Goal: Transaction & Acquisition: Purchase product/service

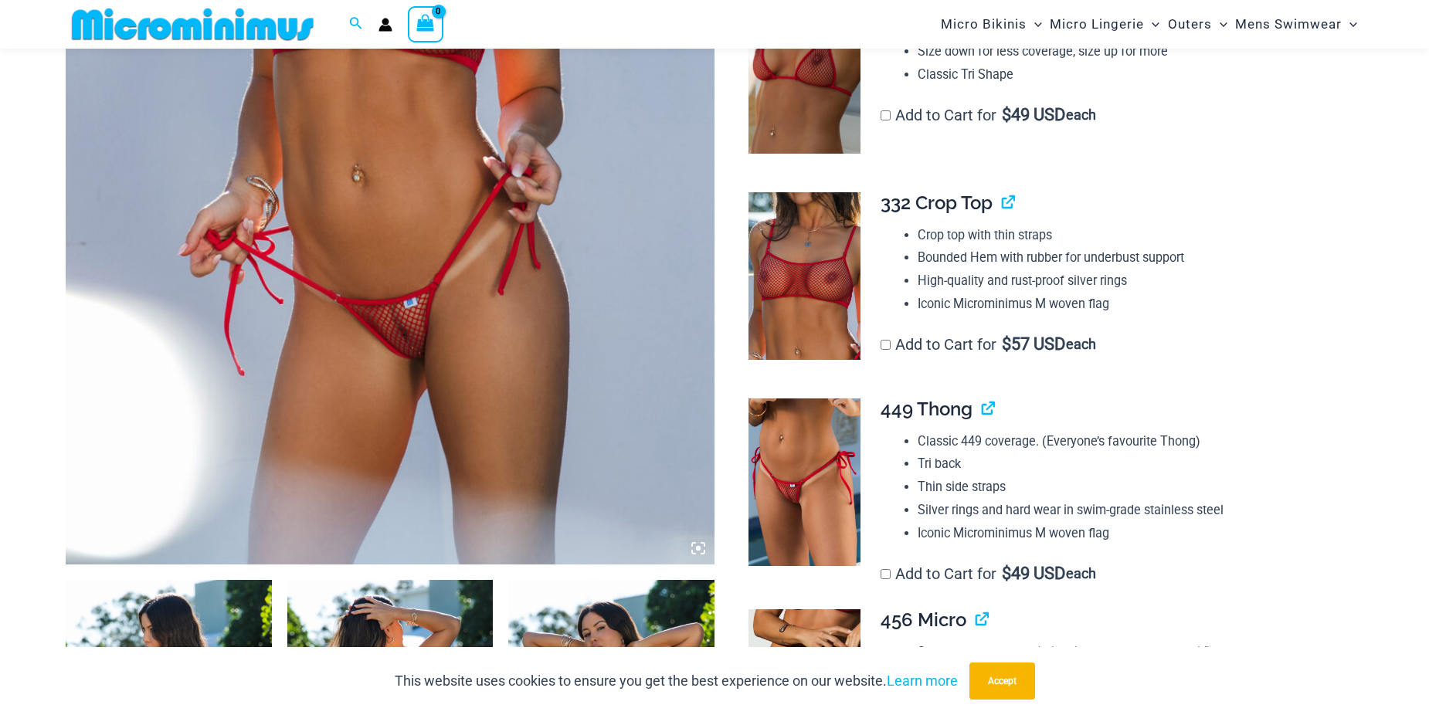
scroll to position [606, 0]
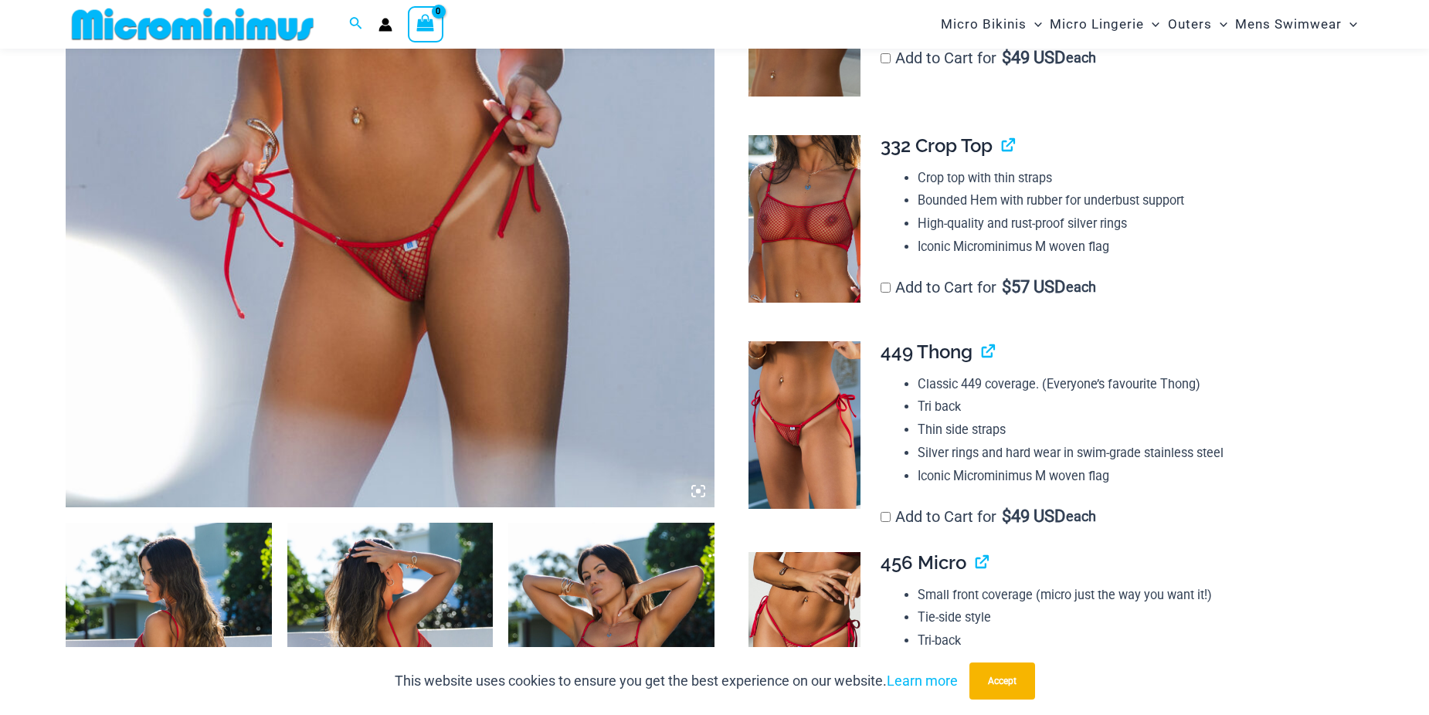
click at [194, 602] on img at bounding box center [169, 677] width 206 height 309
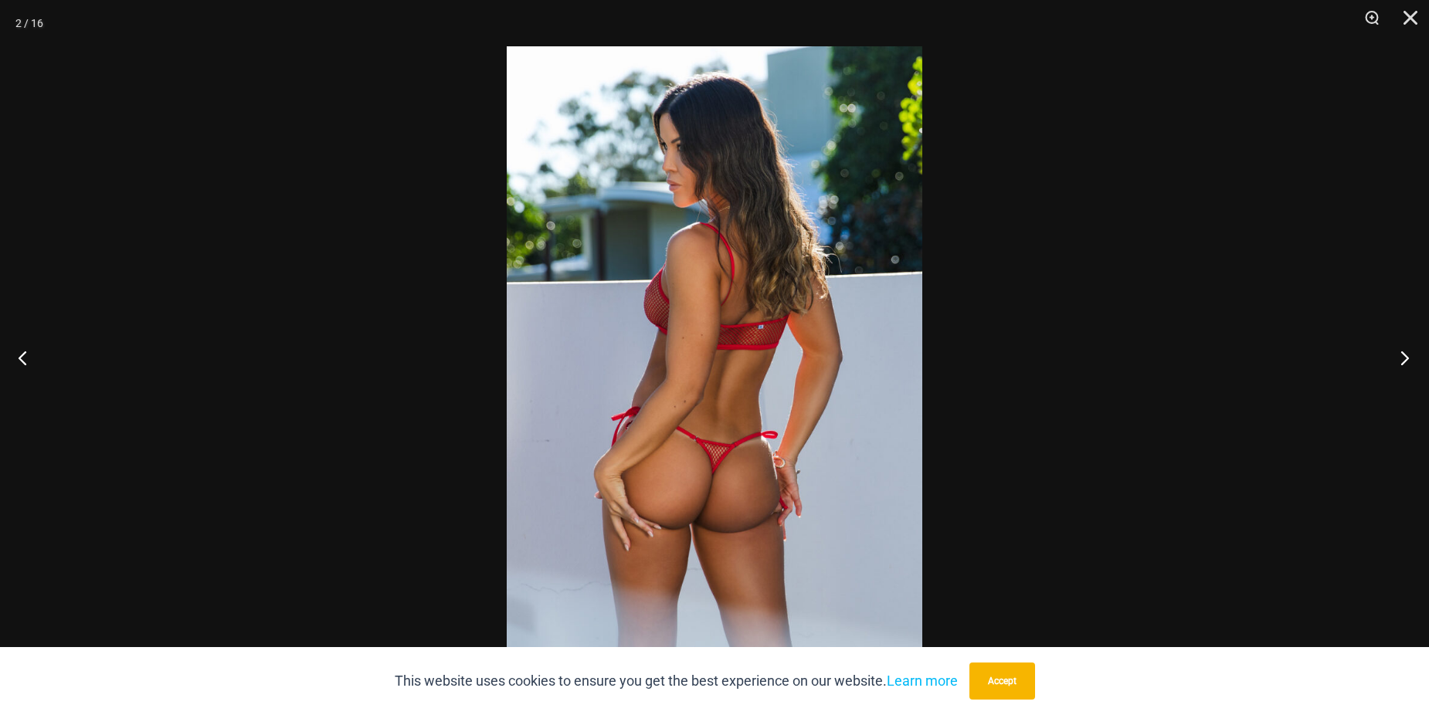
click at [1398, 349] on button "Next" at bounding box center [1400, 357] width 58 height 77
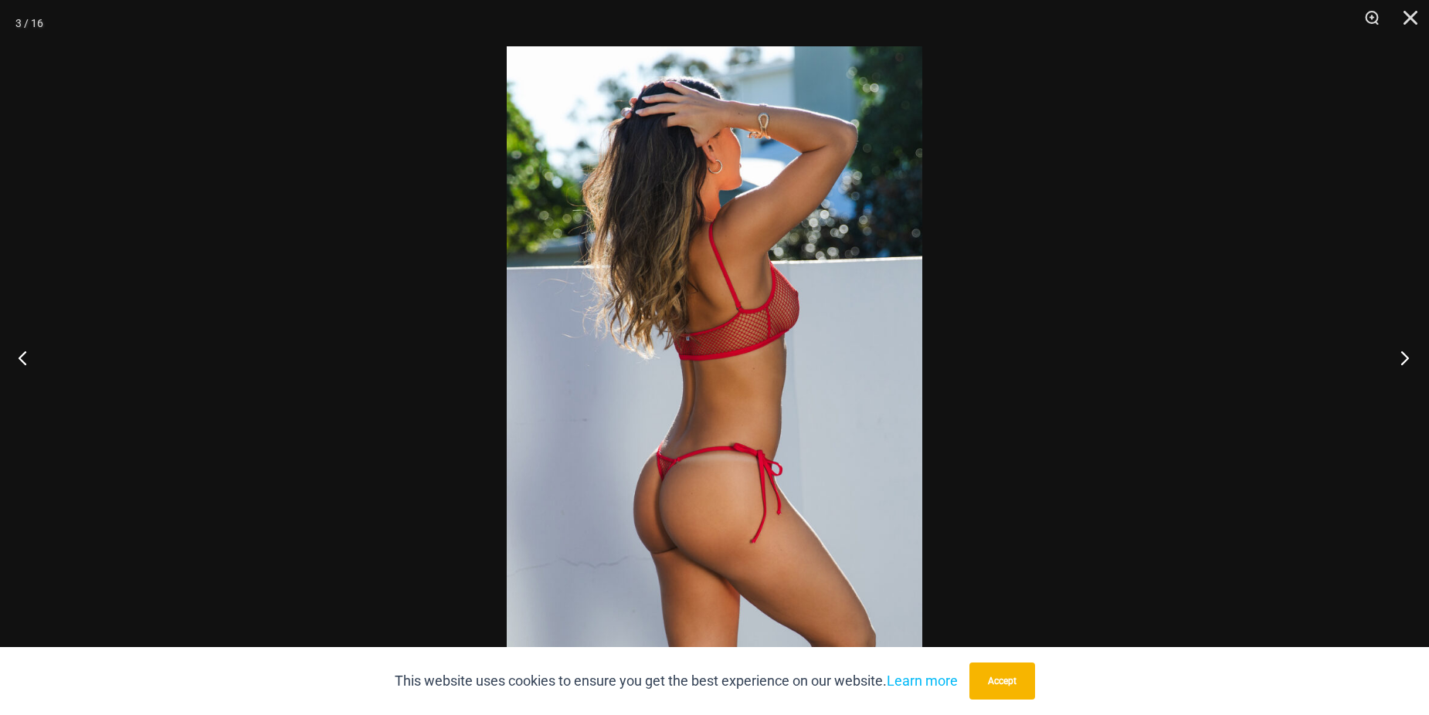
click at [1398, 349] on button "Next" at bounding box center [1400, 357] width 58 height 77
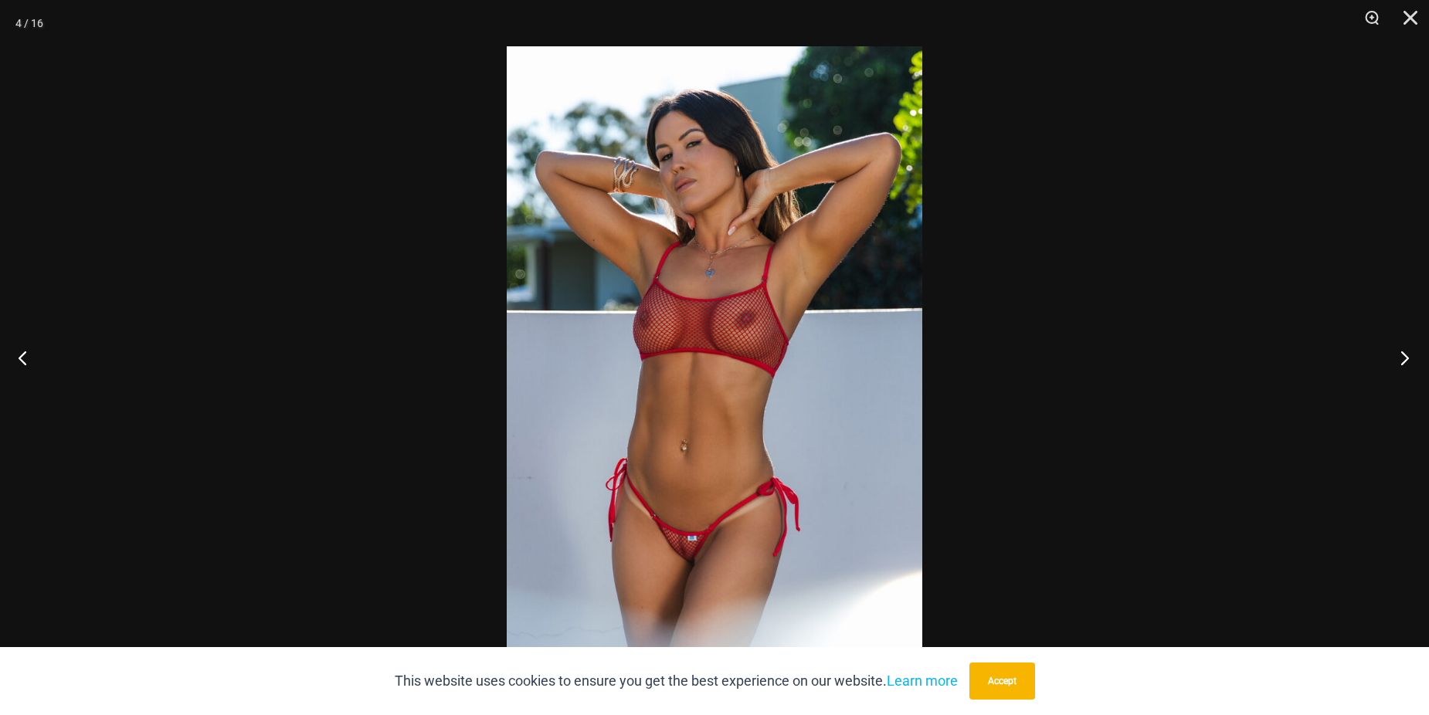
click at [1398, 349] on button "Next" at bounding box center [1400, 357] width 58 height 77
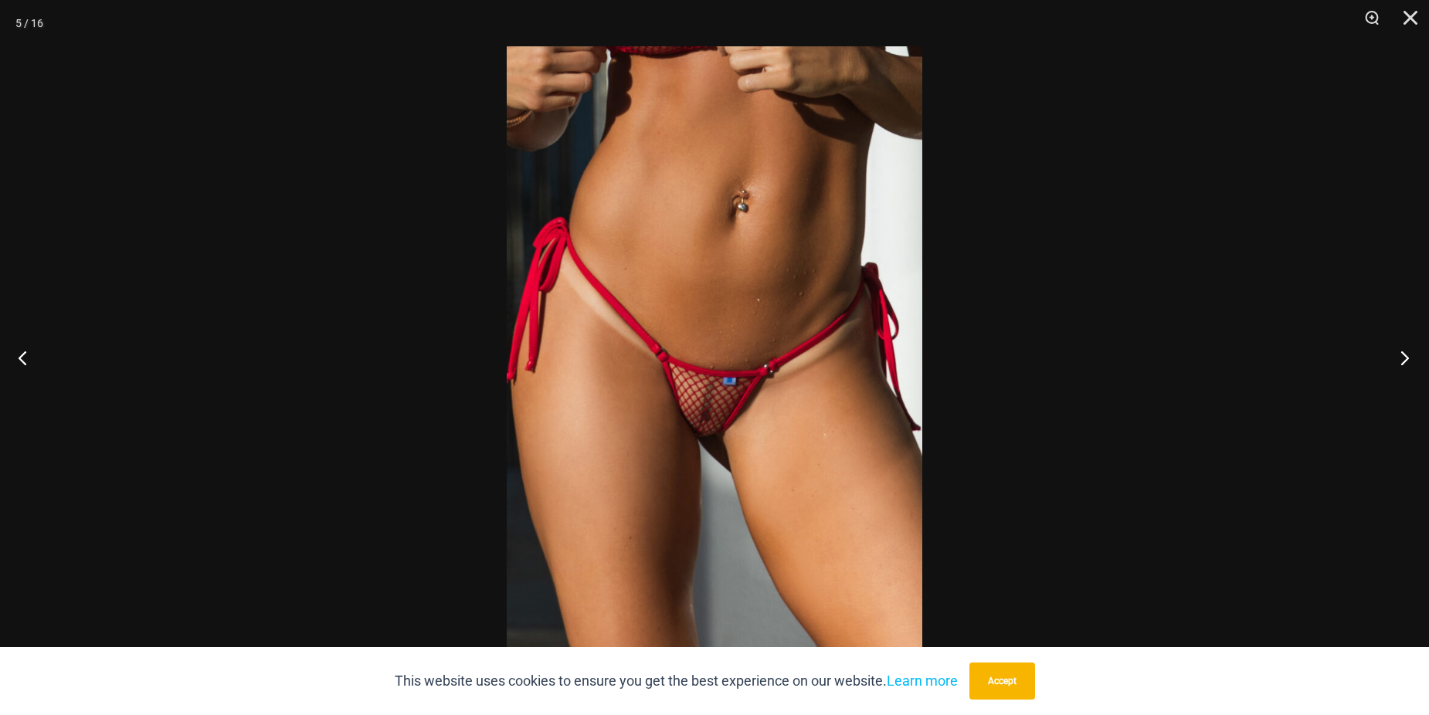
click at [1398, 349] on button "Next" at bounding box center [1400, 357] width 58 height 77
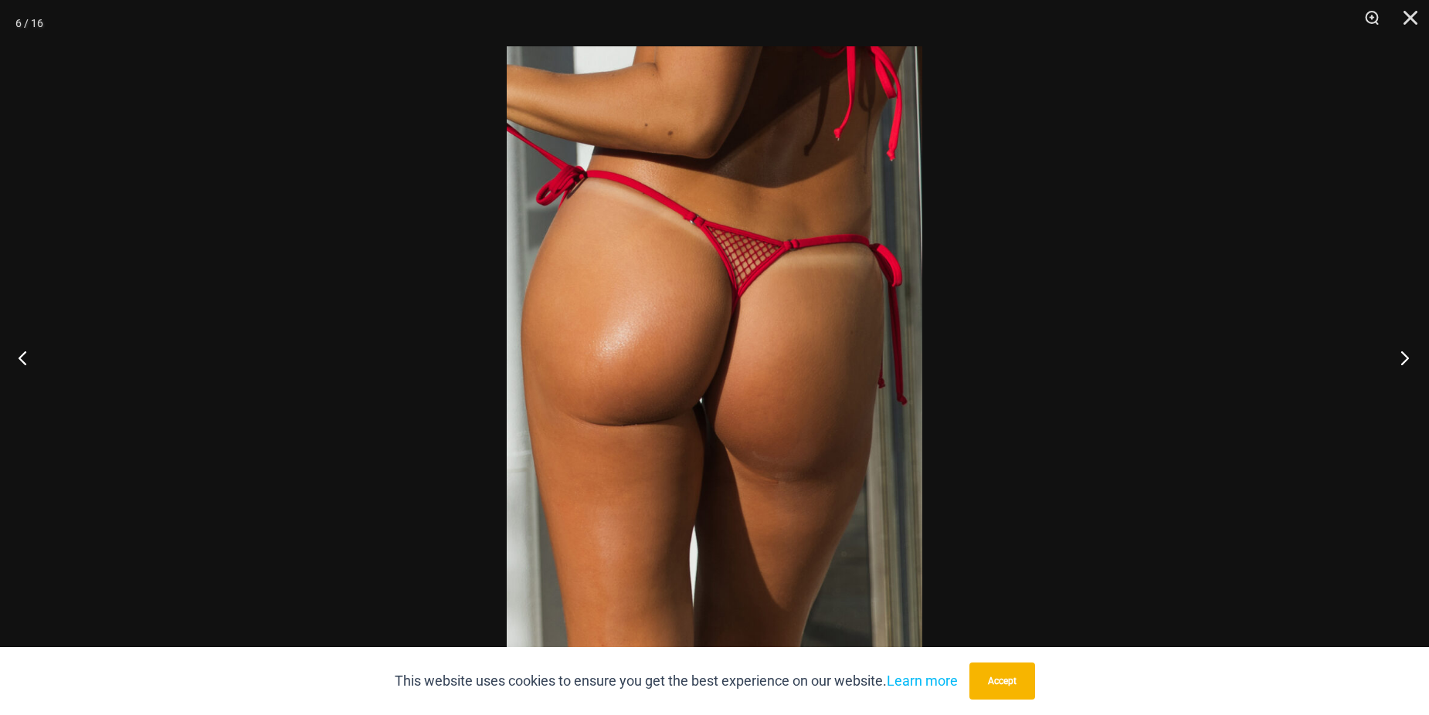
click at [1398, 349] on button "Next" at bounding box center [1400, 357] width 58 height 77
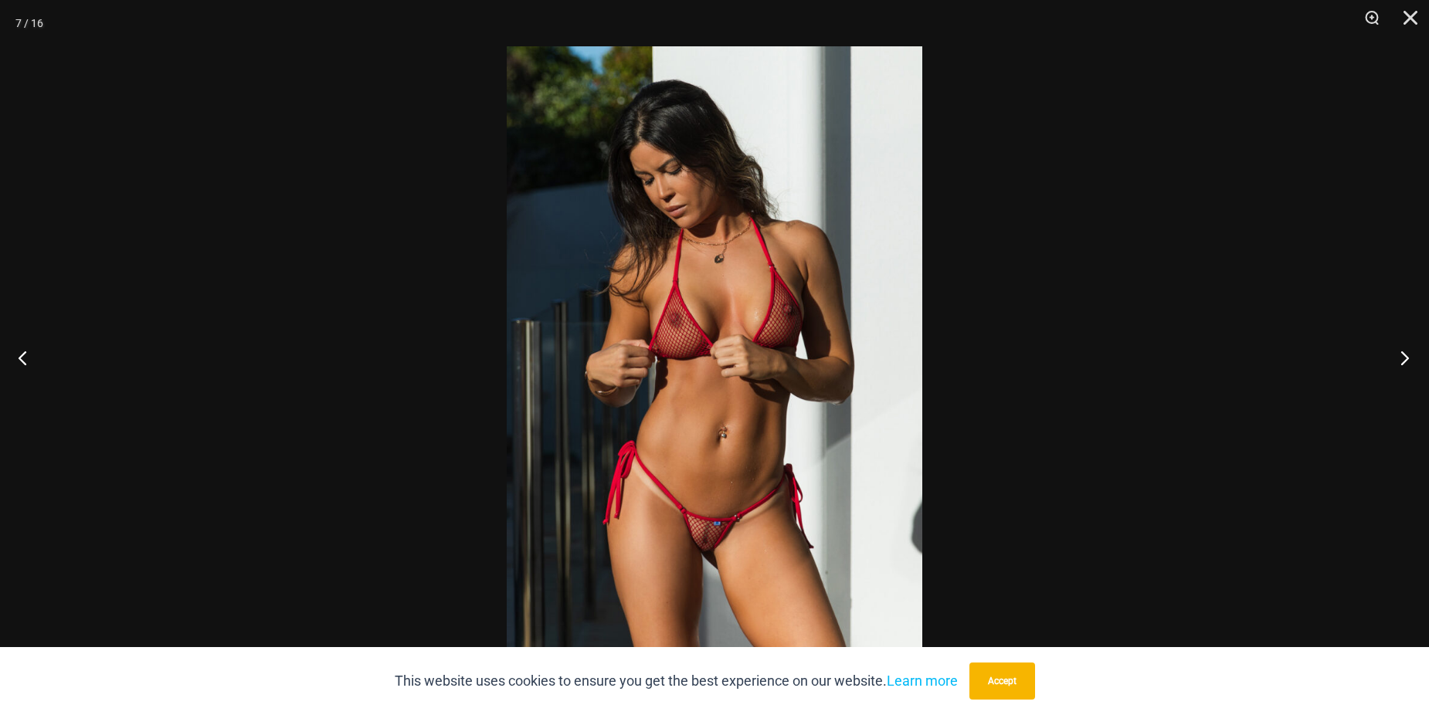
click at [1398, 349] on button "Next" at bounding box center [1400, 357] width 58 height 77
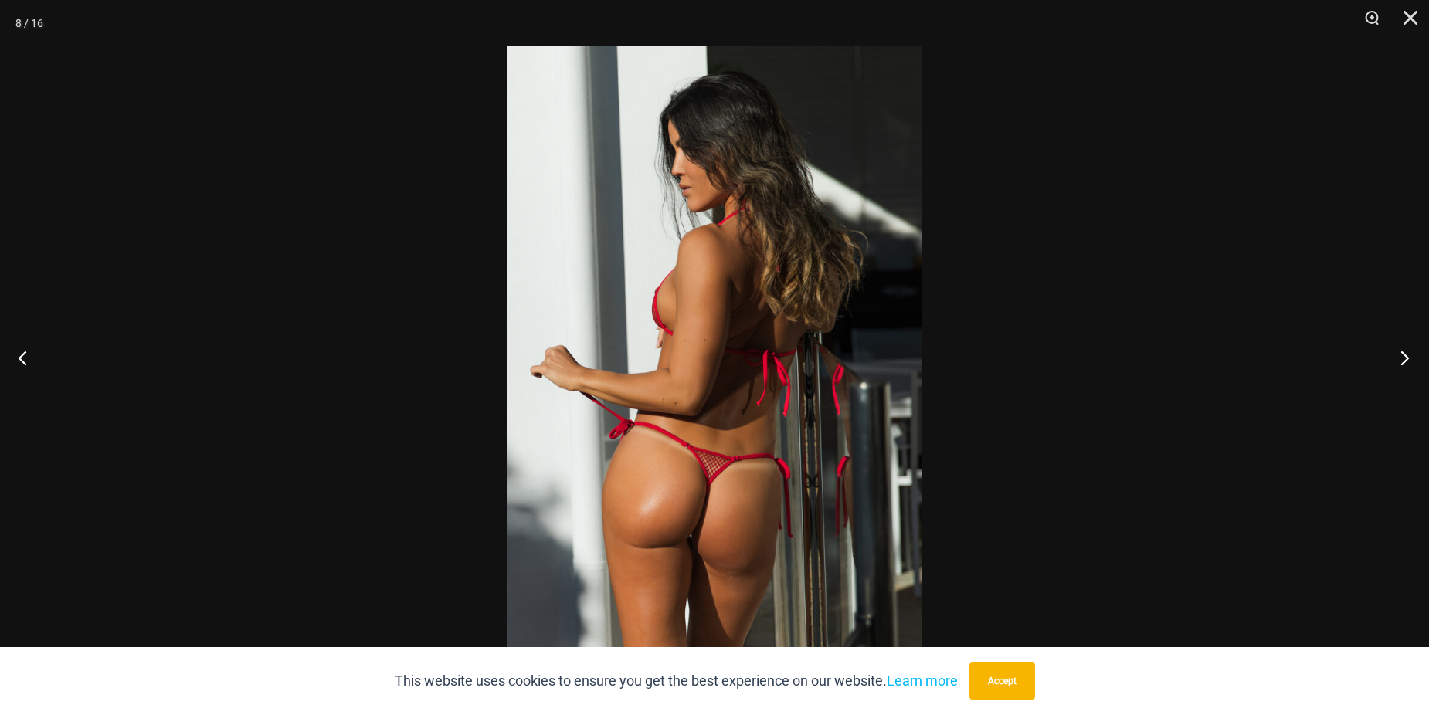
click at [1398, 349] on button "Next" at bounding box center [1400, 357] width 58 height 77
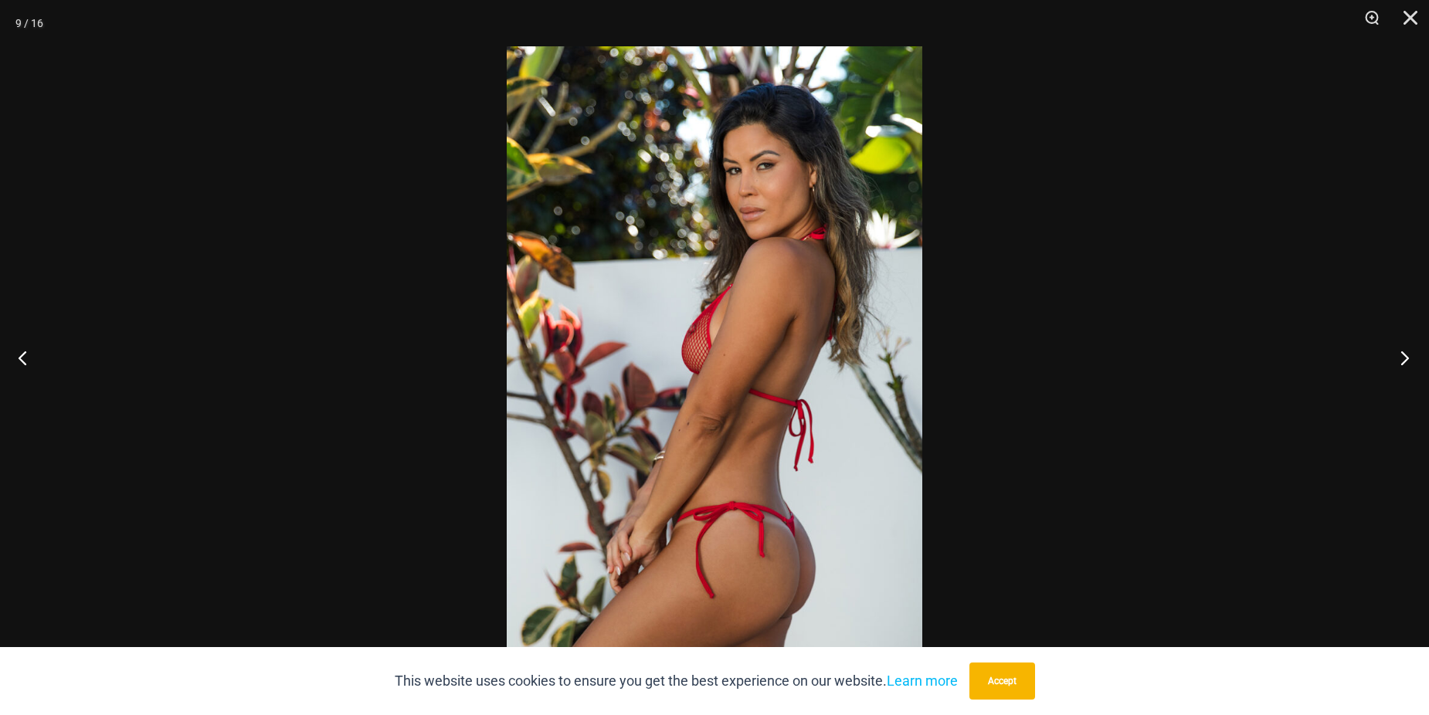
click at [1398, 349] on button "Next" at bounding box center [1400, 357] width 58 height 77
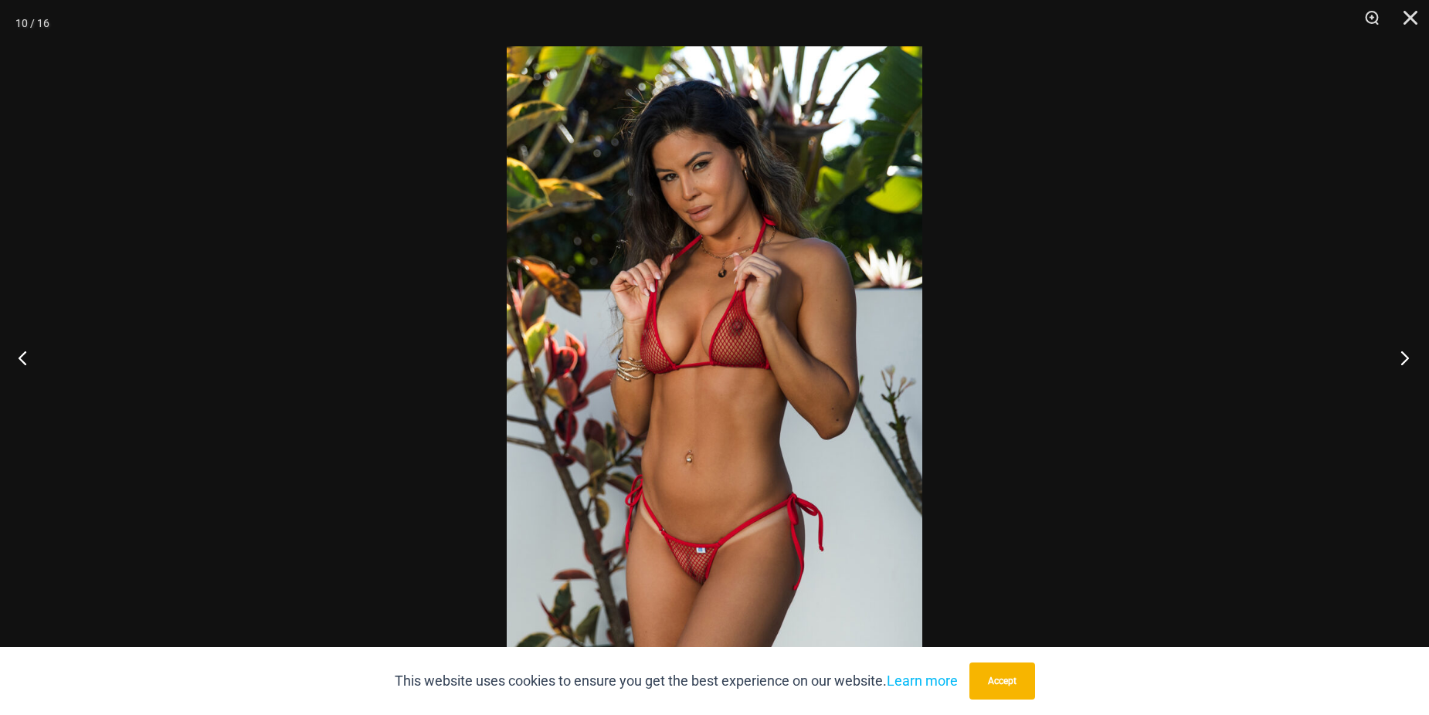
click at [1398, 349] on button "Next" at bounding box center [1400, 357] width 58 height 77
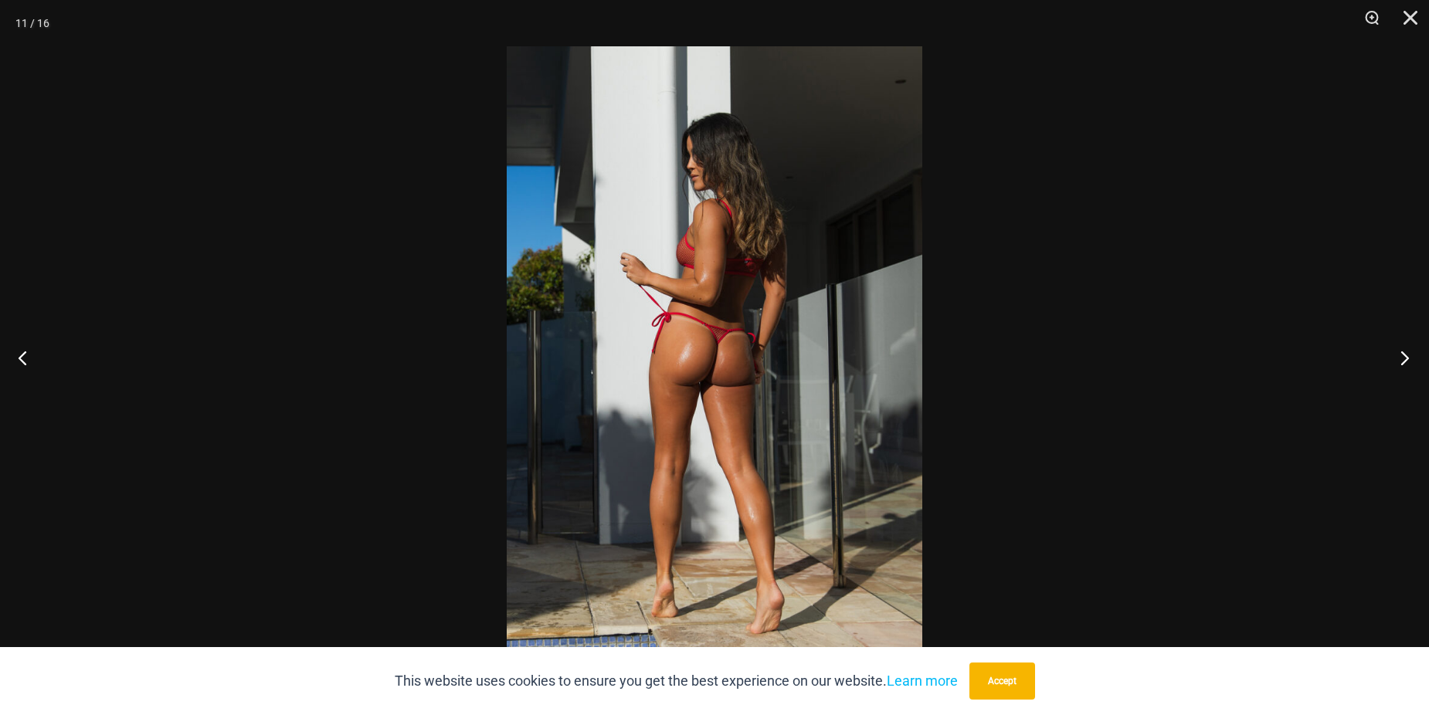
click at [1398, 349] on button "Next" at bounding box center [1400, 357] width 58 height 77
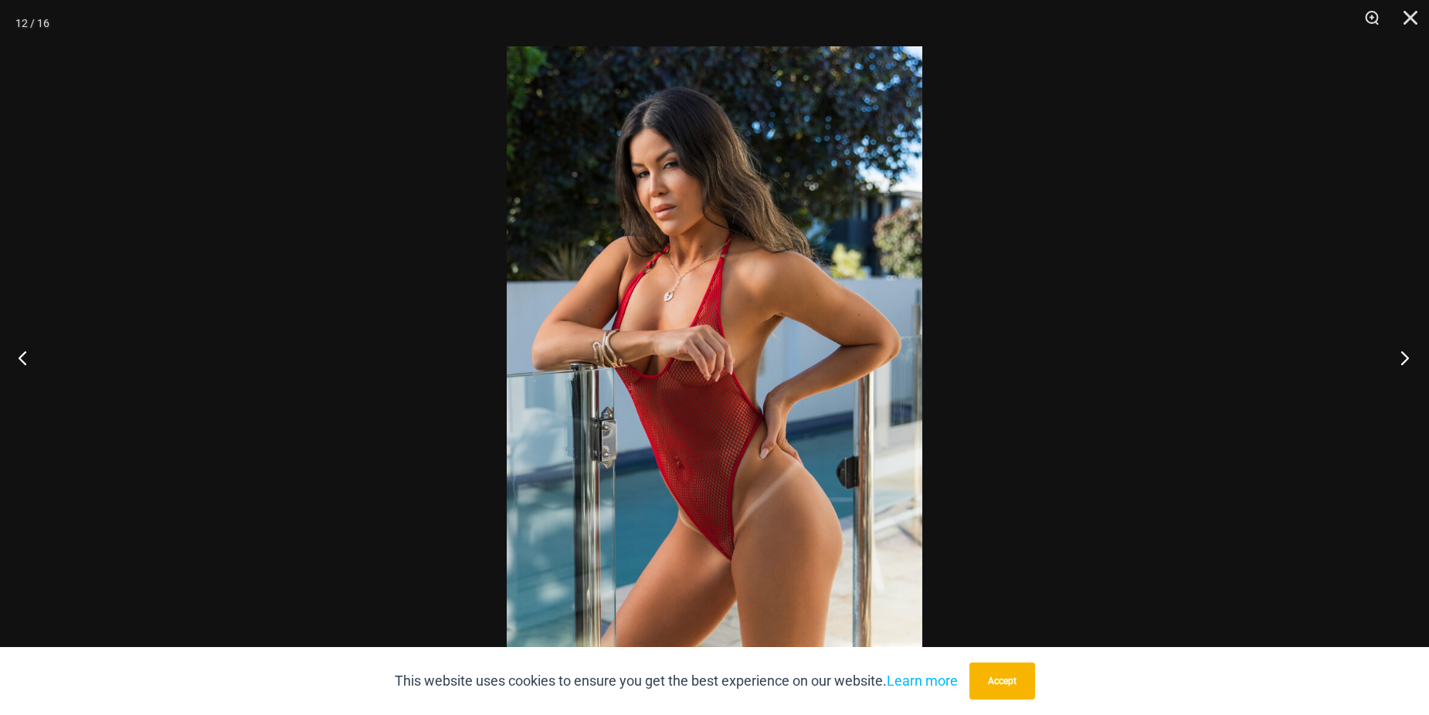
click at [1398, 349] on button "Next" at bounding box center [1400, 357] width 58 height 77
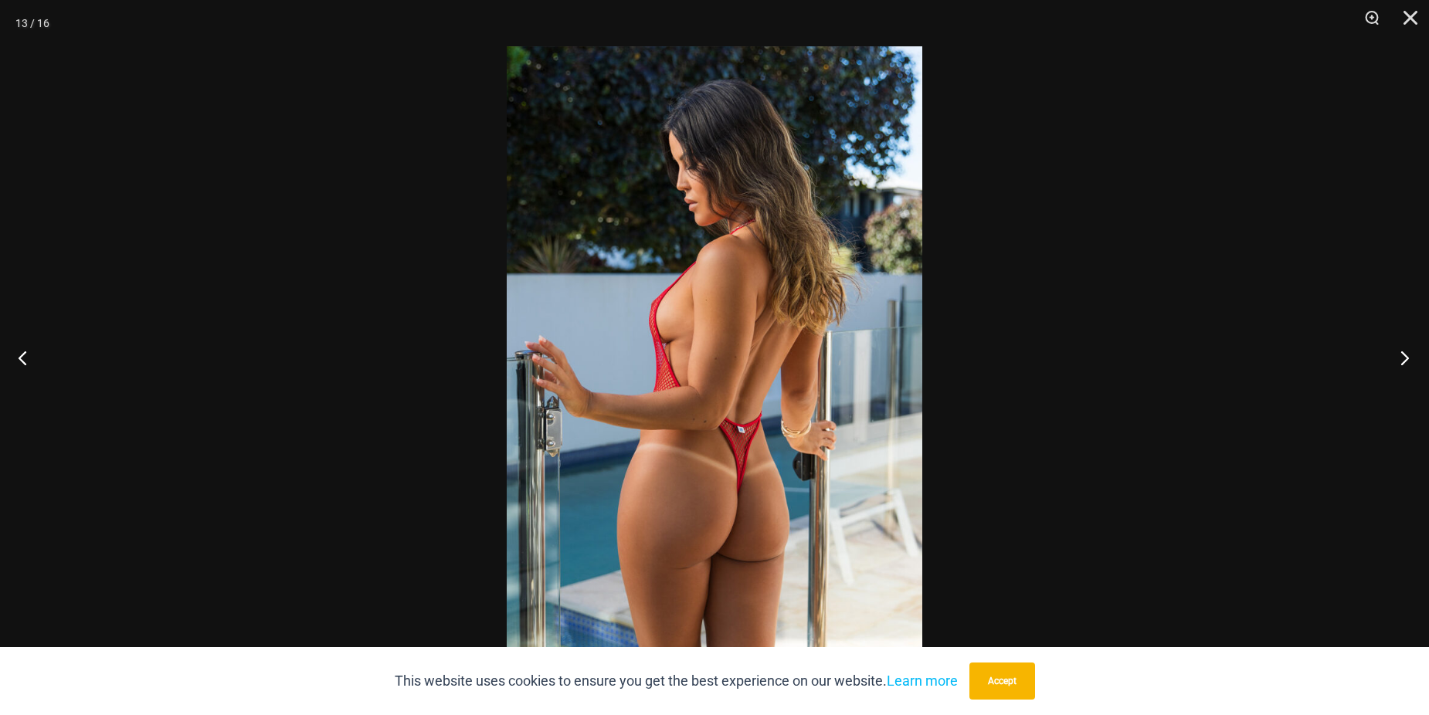
click at [1398, 349] on button "Next" at bounding box center [1400, 357] width 58 height 77
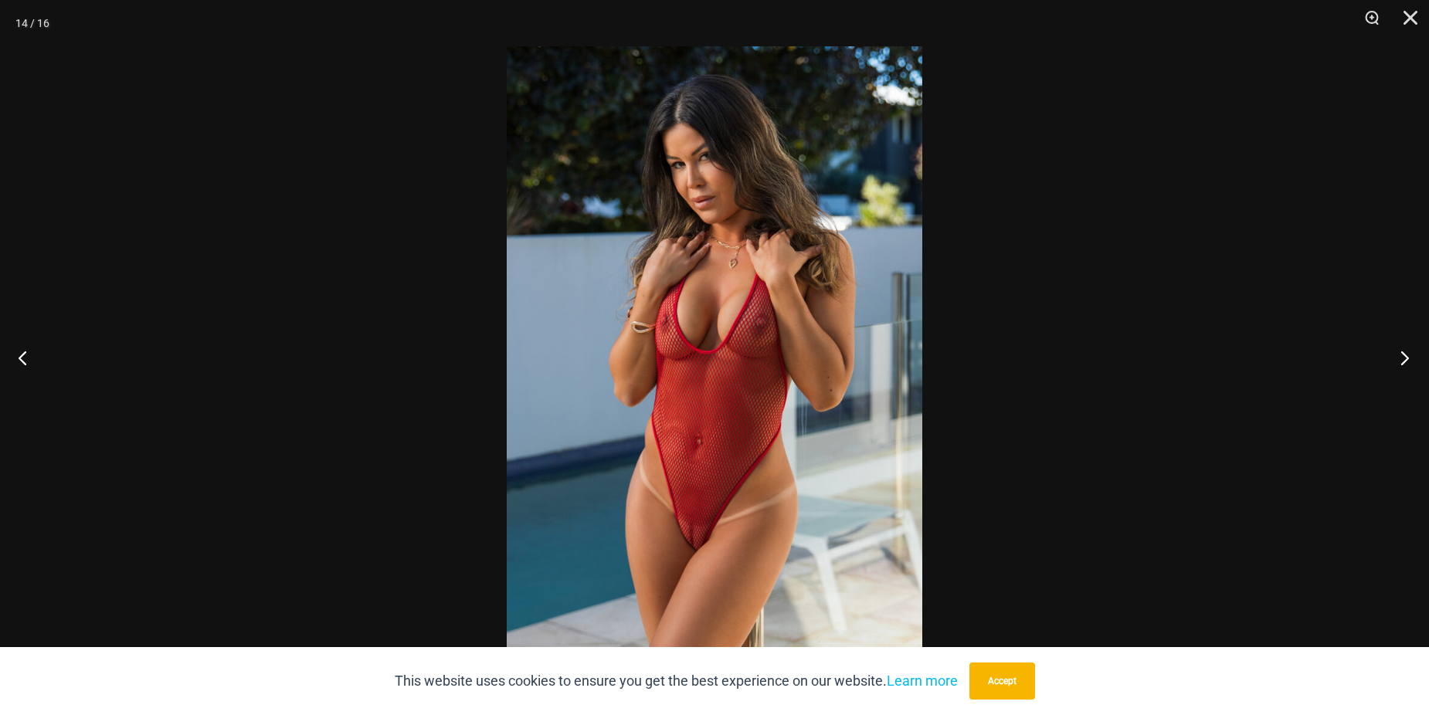
click at [1398, 349] on button "Next" at bounding box center [1400, 357] width 58 height 77
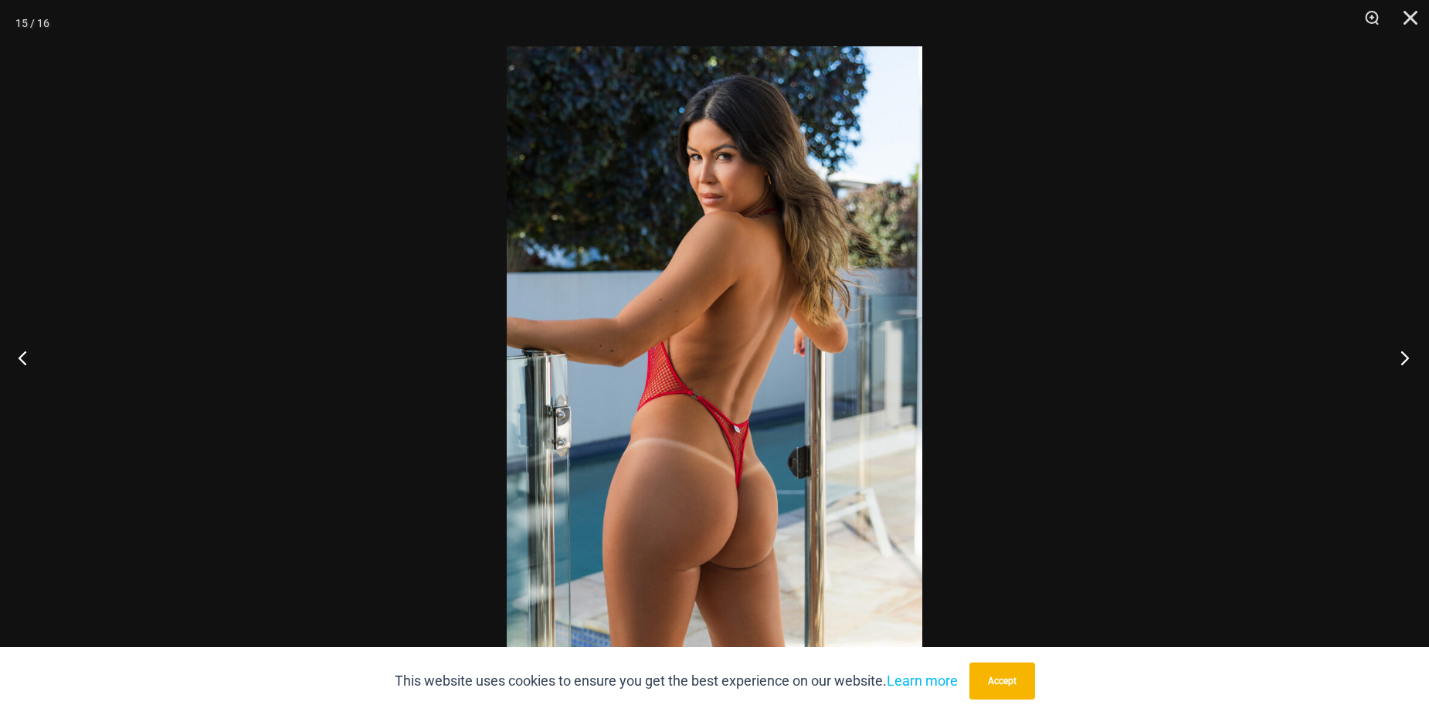
click at [1398, 349] on button "Next" at bounding box center [1400, 357] width 58 height 77
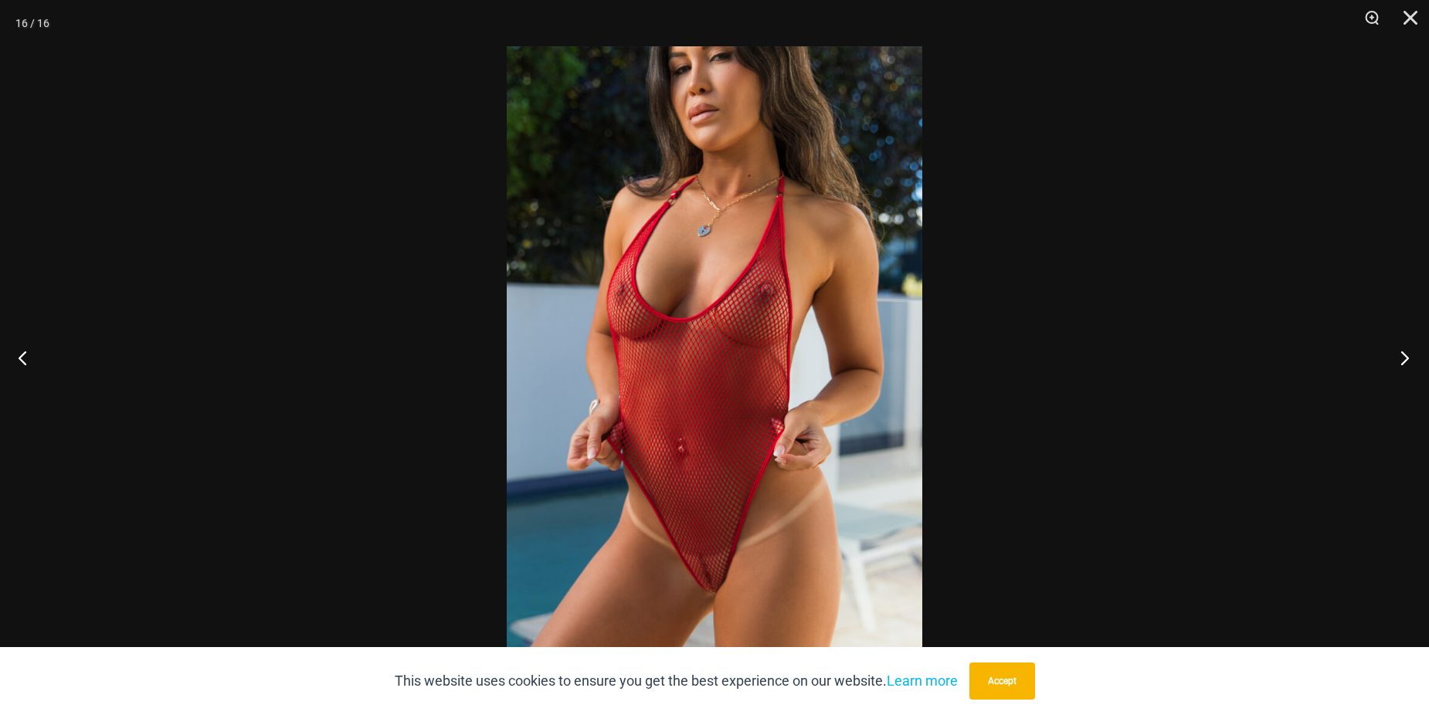
click at [1398, 349] on button "Next" at bounding box center [1400, 357] width 58 height 77
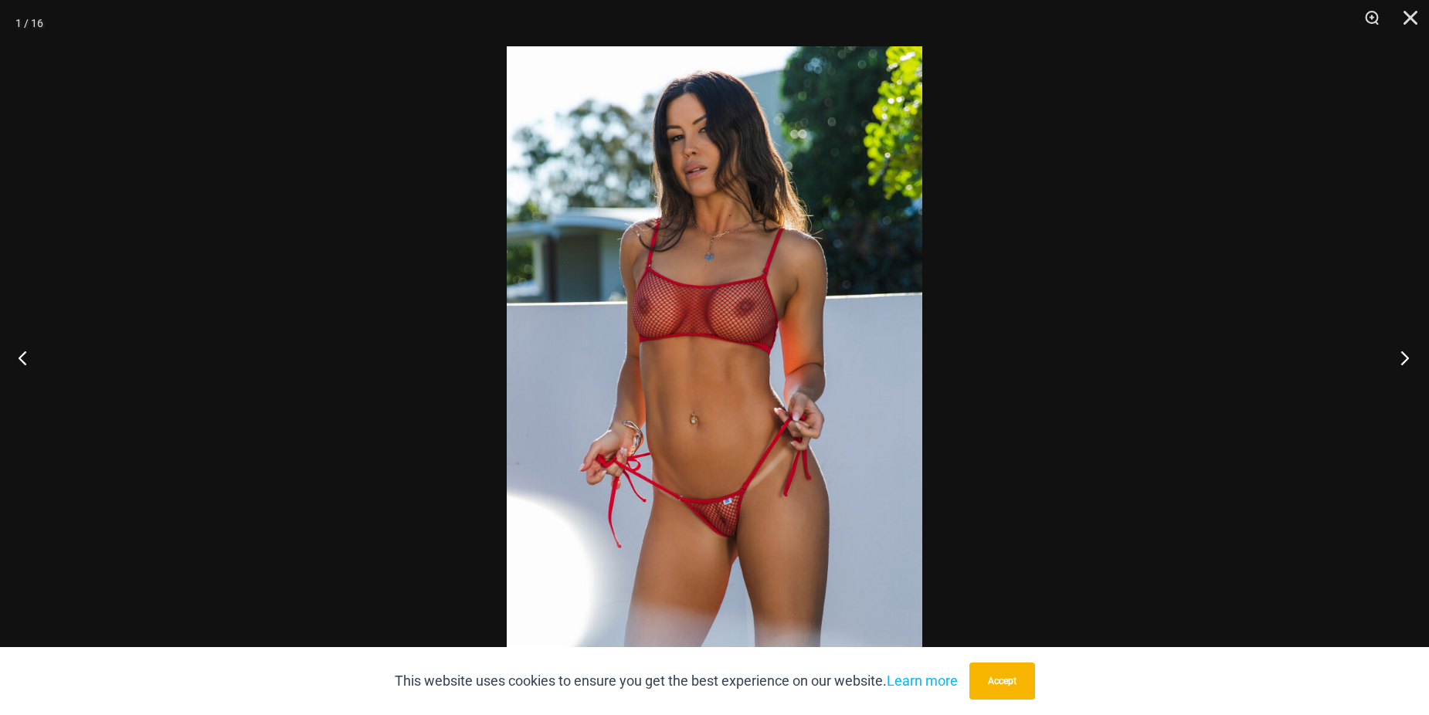
click at [1398, 349] on button "Next" at bounding box center [1400, 357] width 58 height 77
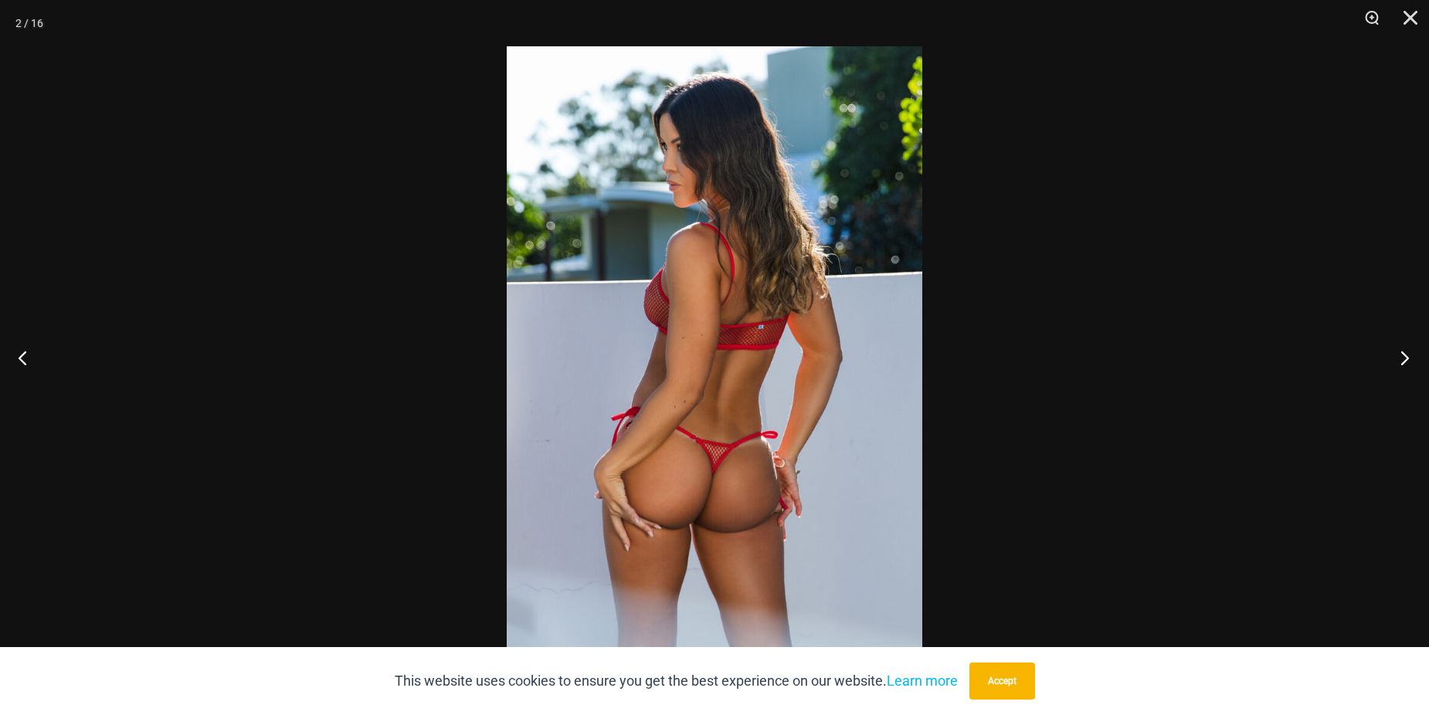
click at [1398, 349] on button "Next" at bounding box center [1400, 357] width 58 height 77
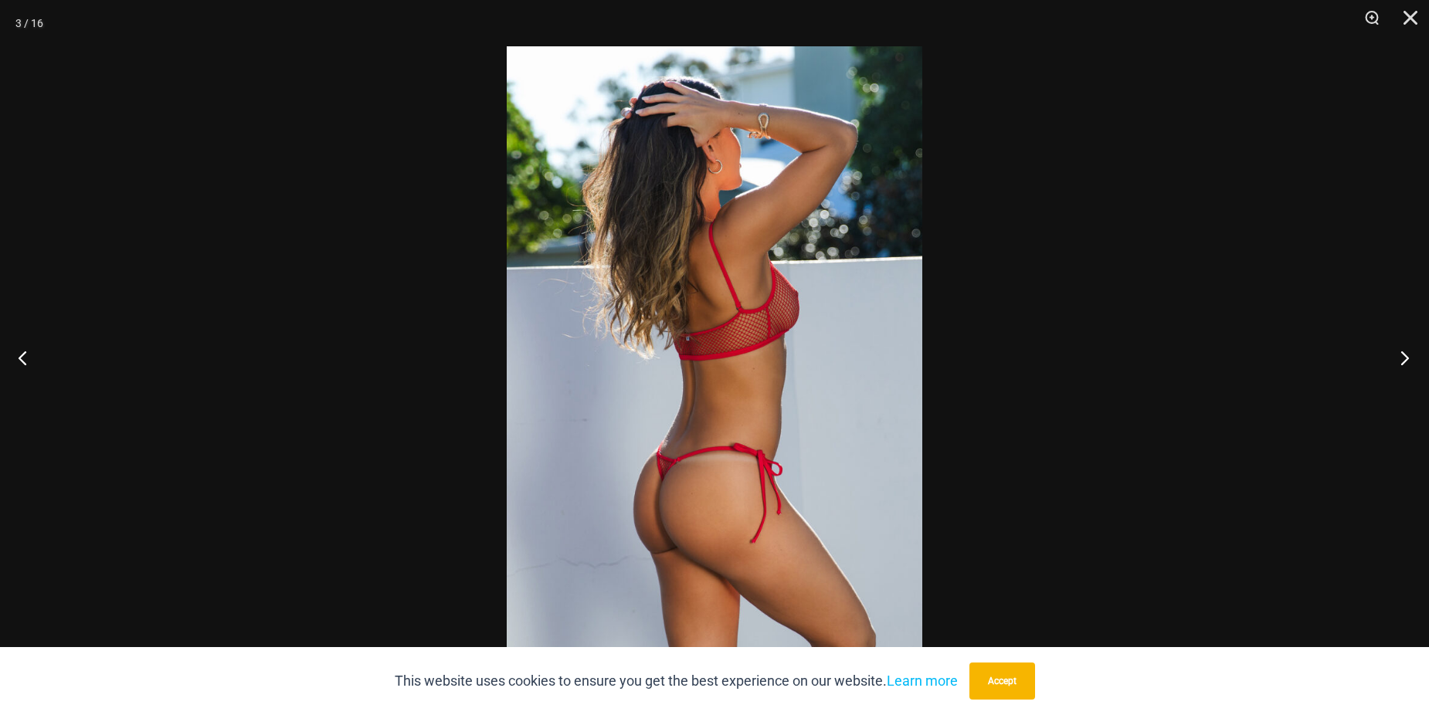
click at [1398, 349] on button "Next" at bounding box center [1400, 357] width 58 height 77
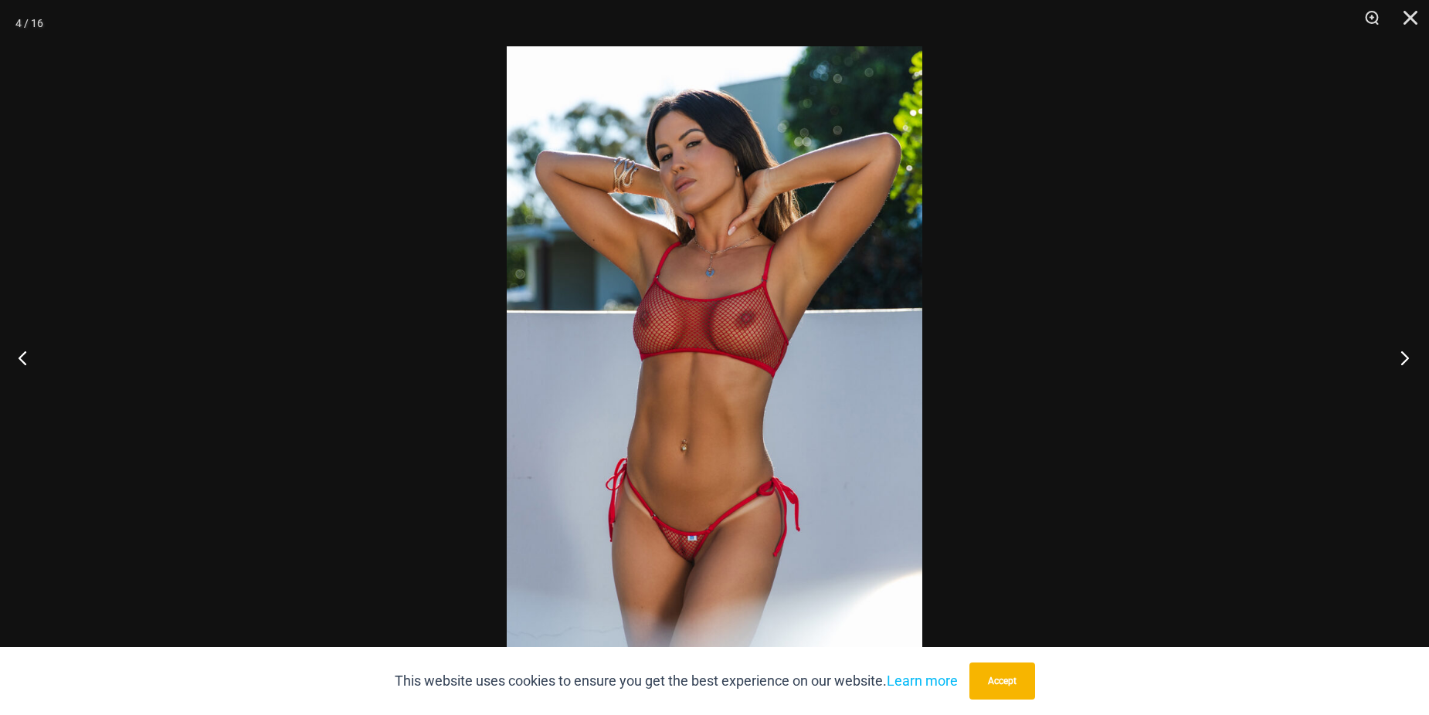
click at [1398, 349] on button "Next" at bounding box center [1400, 357] width 58 height 77
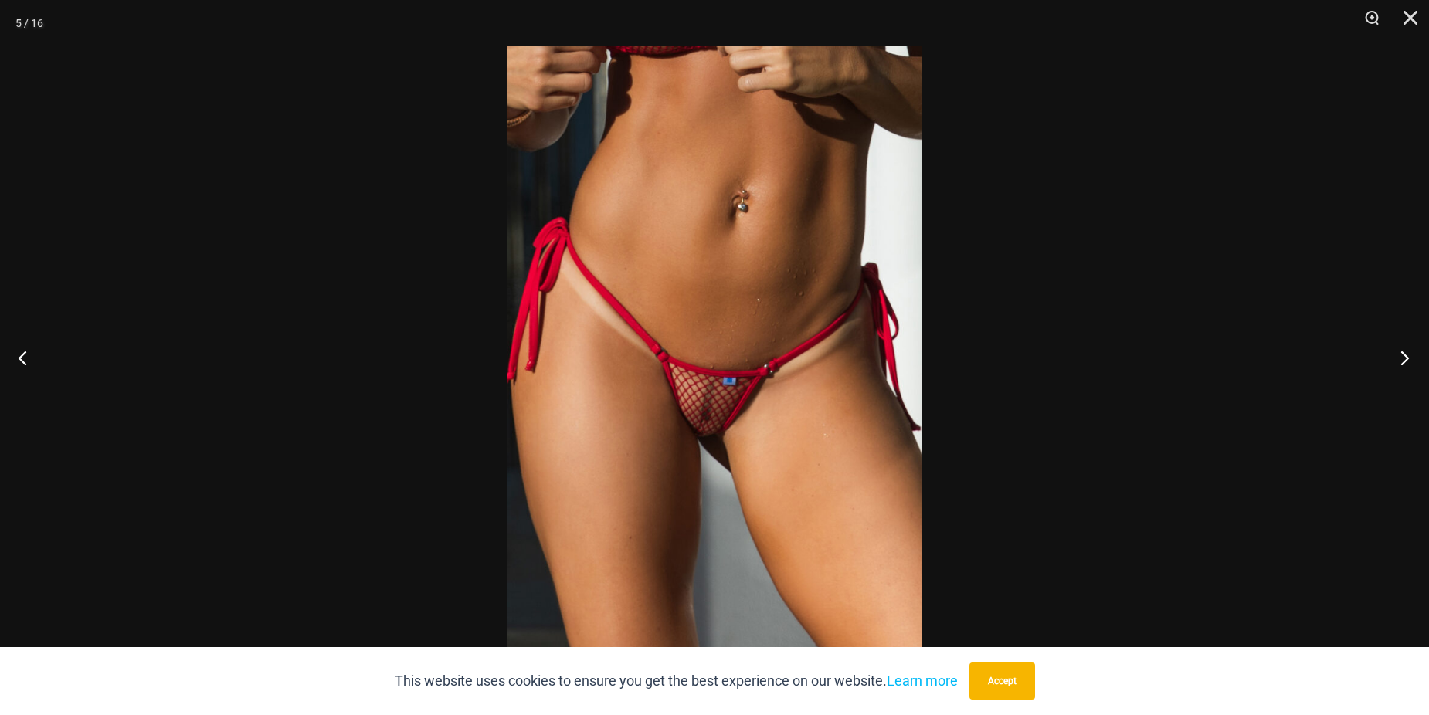
click at [1398, 349] on button "Next" at bounding box center [1400, 357] width 58 height 77
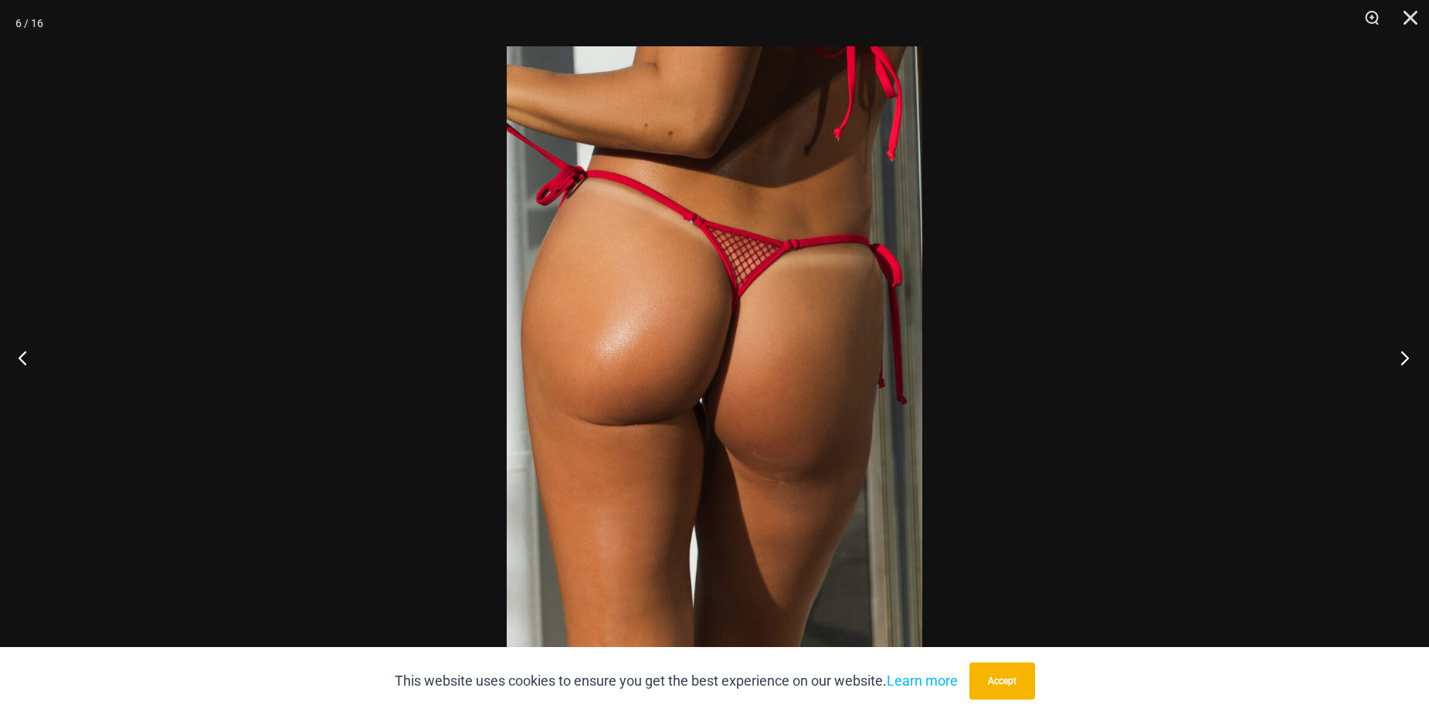
click at [1398, 349] on button "Next" at bounding box center [1400, 357] width 58 height 77
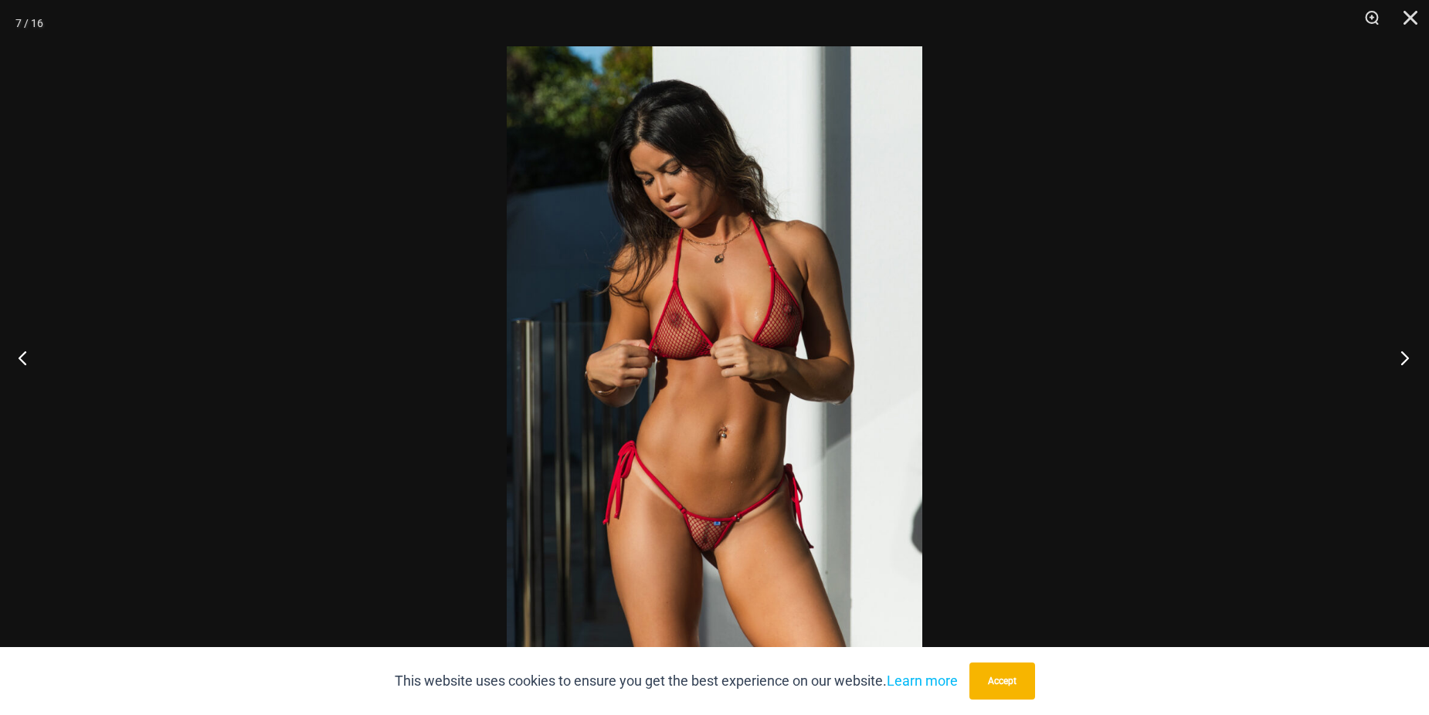
click at [1398, 349] on button "Next" at bounding box center [1400, 357] width 58 height 77
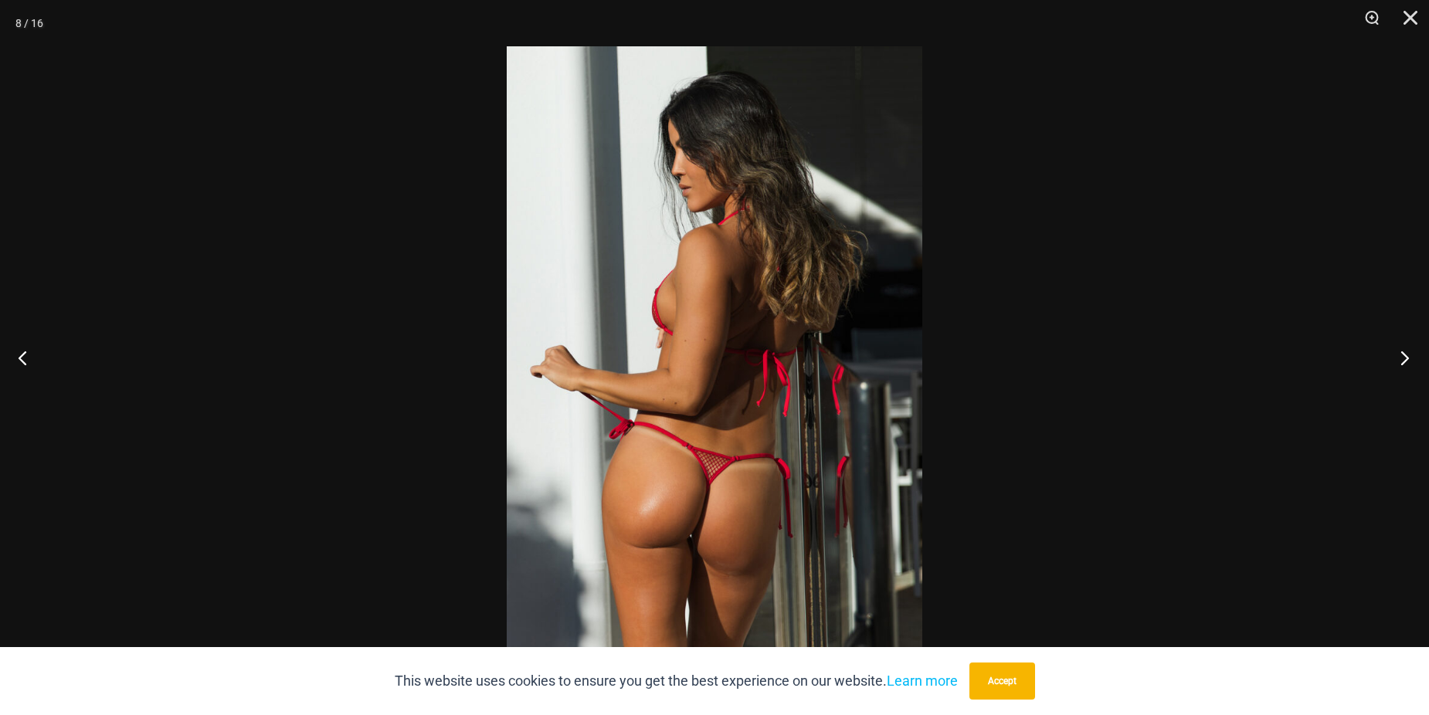
click at [1398, 349] on button "Next" at bounding box center [1400, 357] width 58 height 77
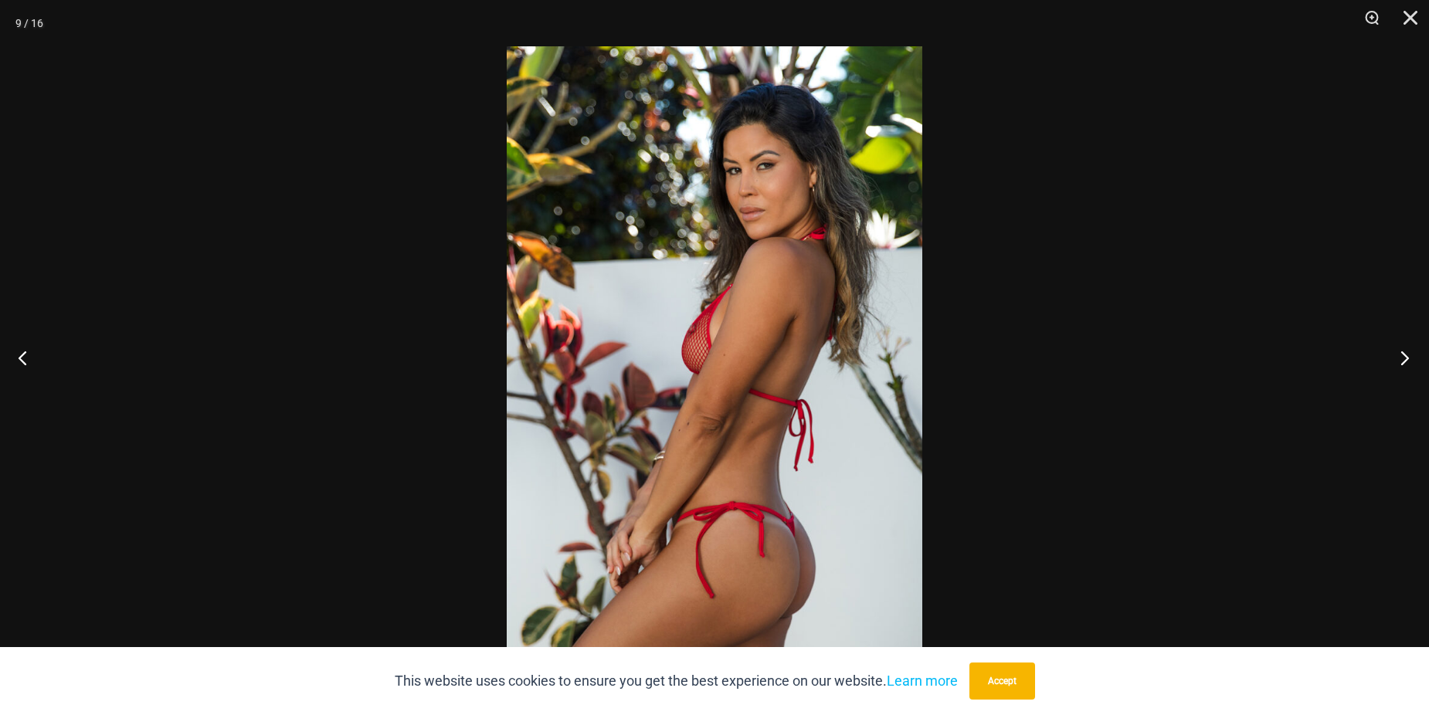
click at [1398, 349] on button "Next" at bounding box center [1400, 357] width 58 height 77
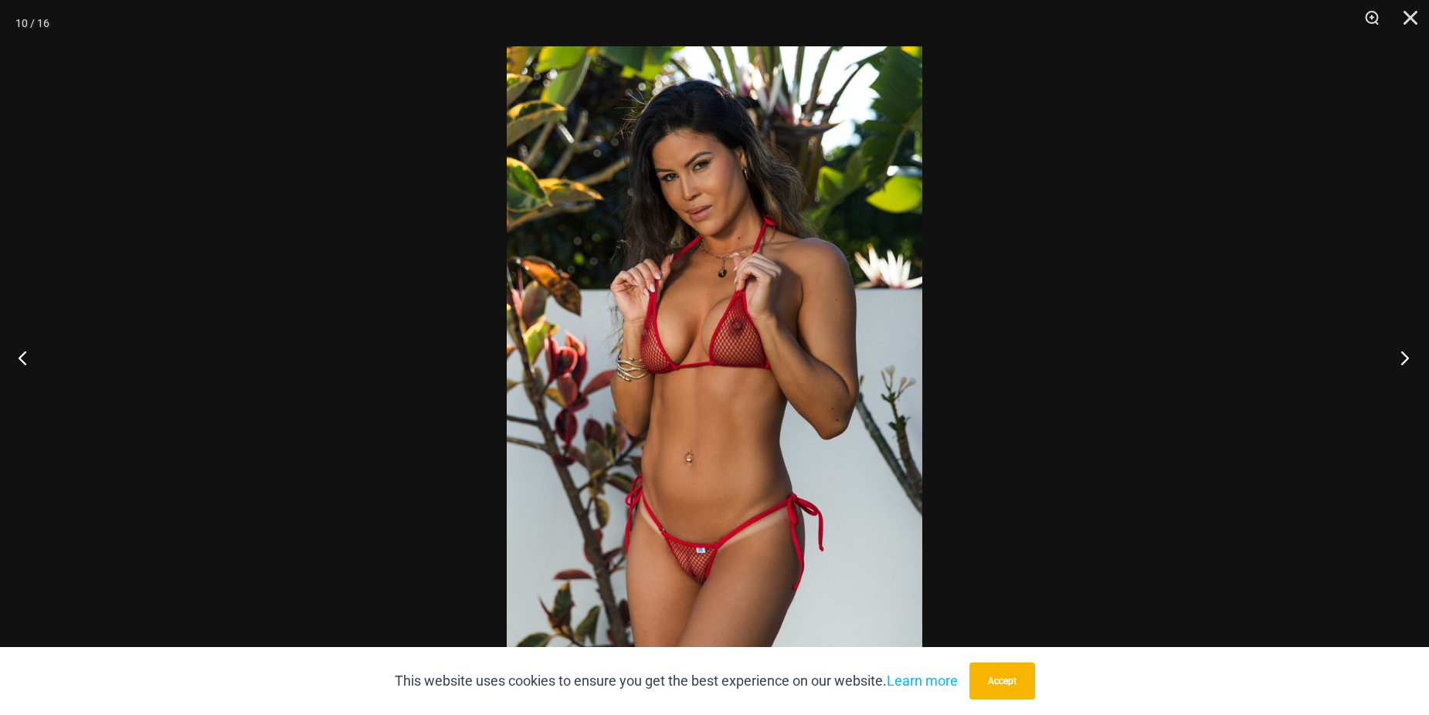
click at [1398, 349] on button "Next" at bounding box center [1400, 357] width 58 height 77
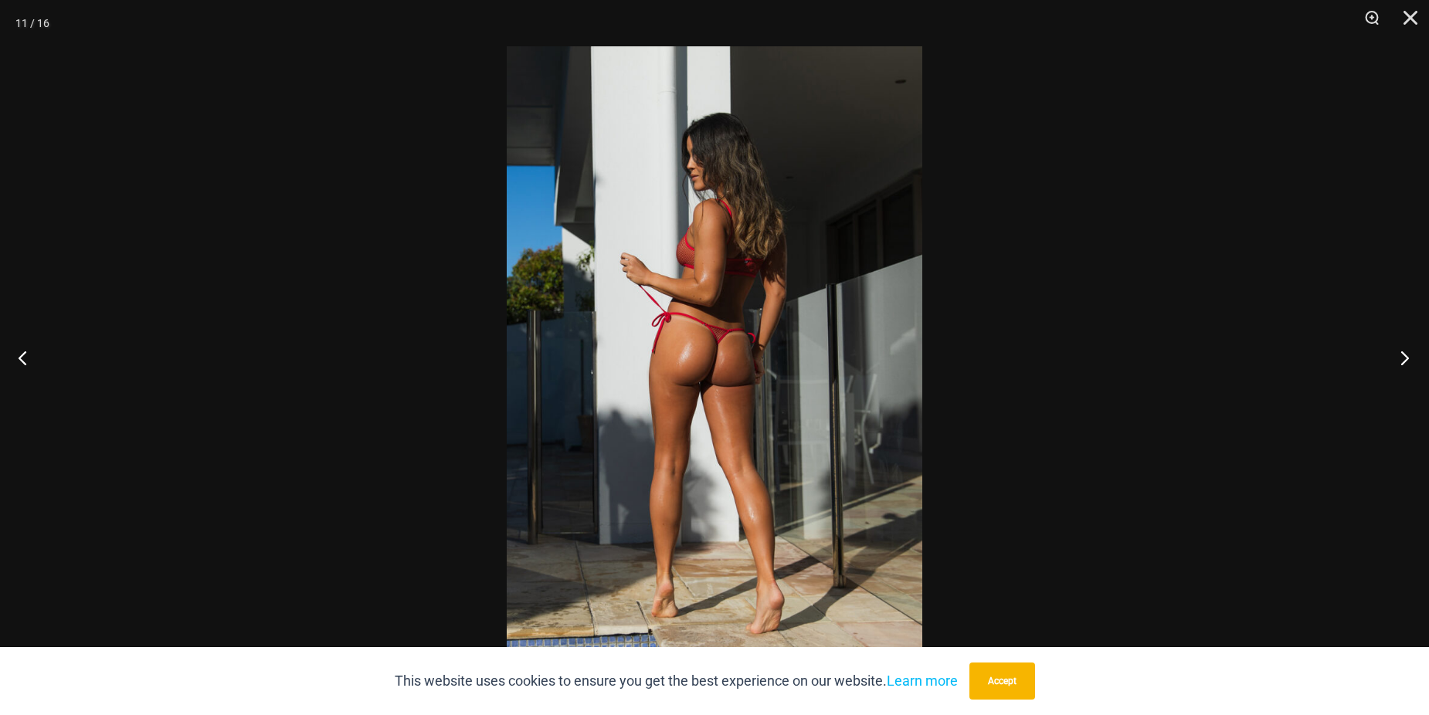
click at [1398, 349] on button "Next" at bounding box center [1400, 357] width 58 height 77
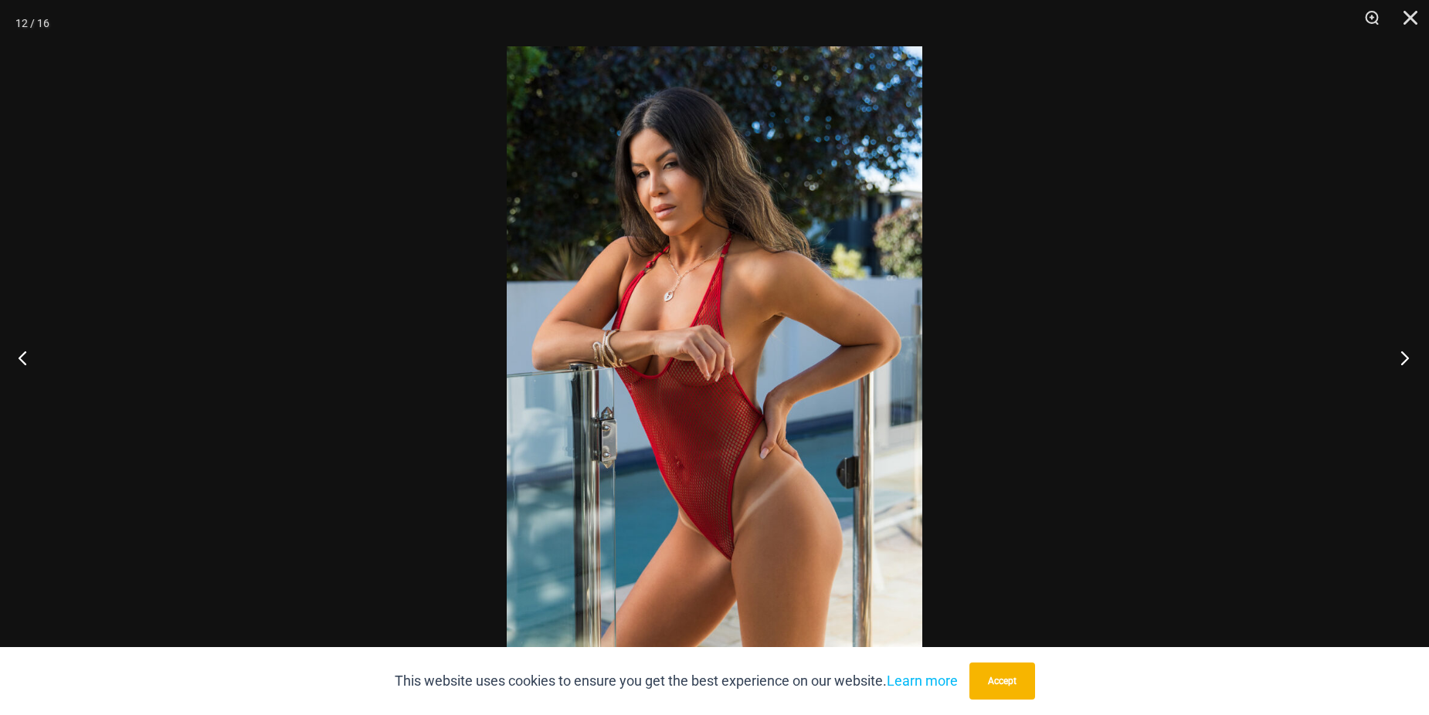
click at [1398, 349] on button "Next" at bounding box center [1400, 357] width 58 height 77
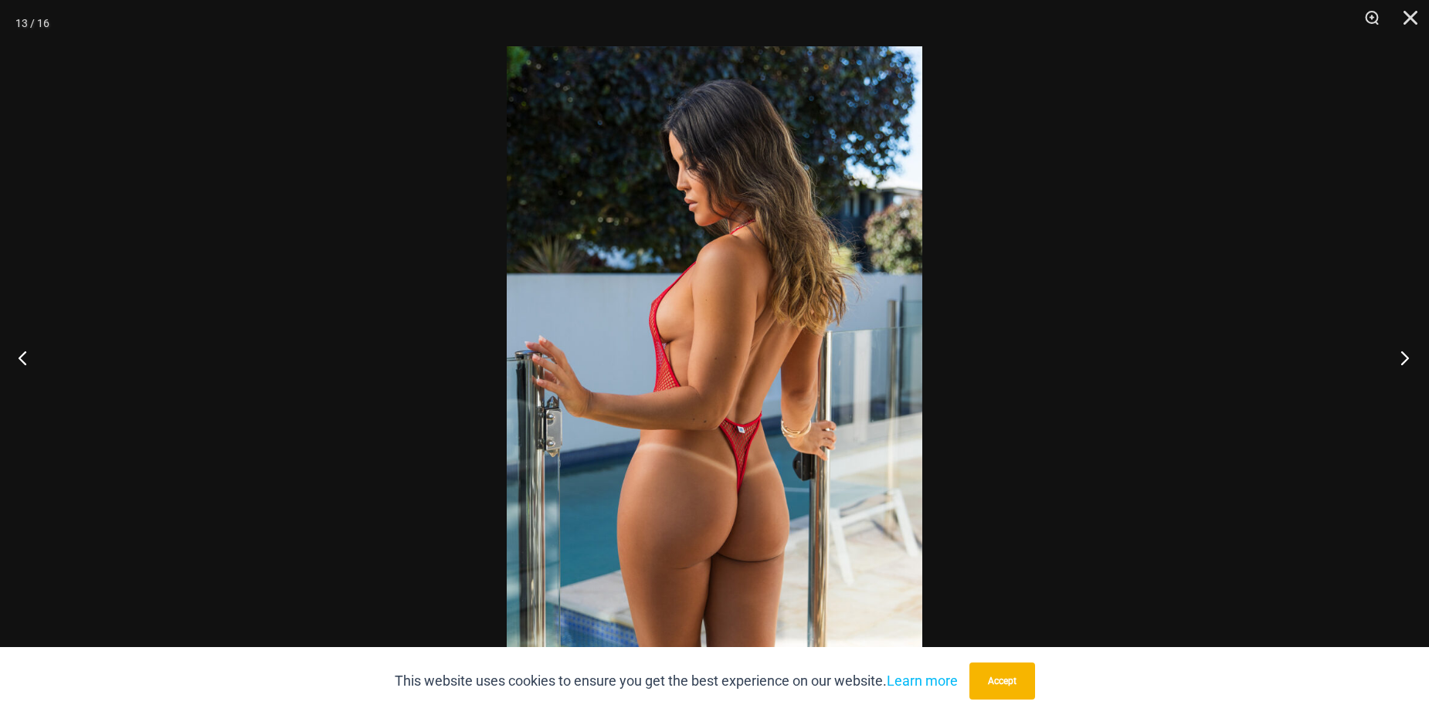
click at [1398, 349] on button "Next" at bounding box center [1400, 357] width 58 height 77
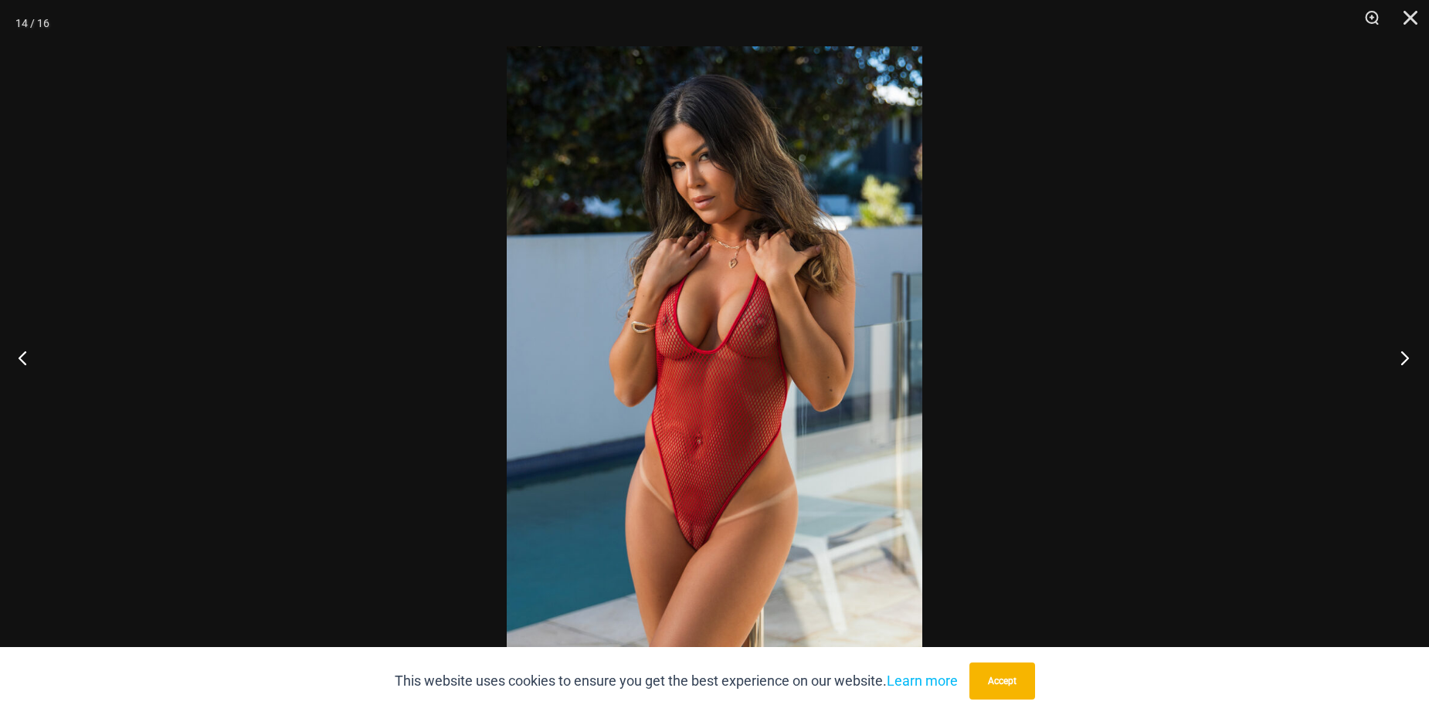
click at [1398, 349] on button "Next" at bounding box center [1400, 357] width 58 height 77
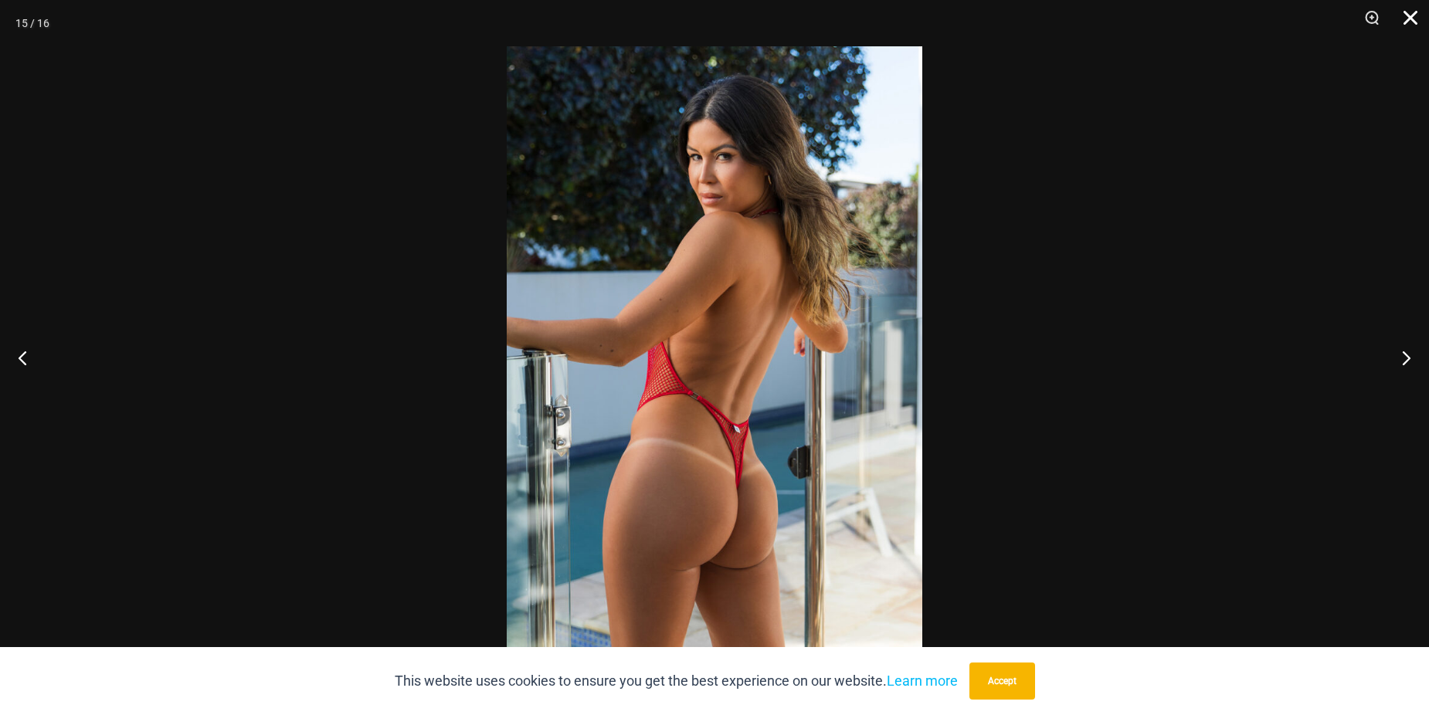
click at [1411, 12] on button "Close" at bounding box center [1404, 23] width 39 height 46
